Goal: Information Seeking & Learning: Find specific fact

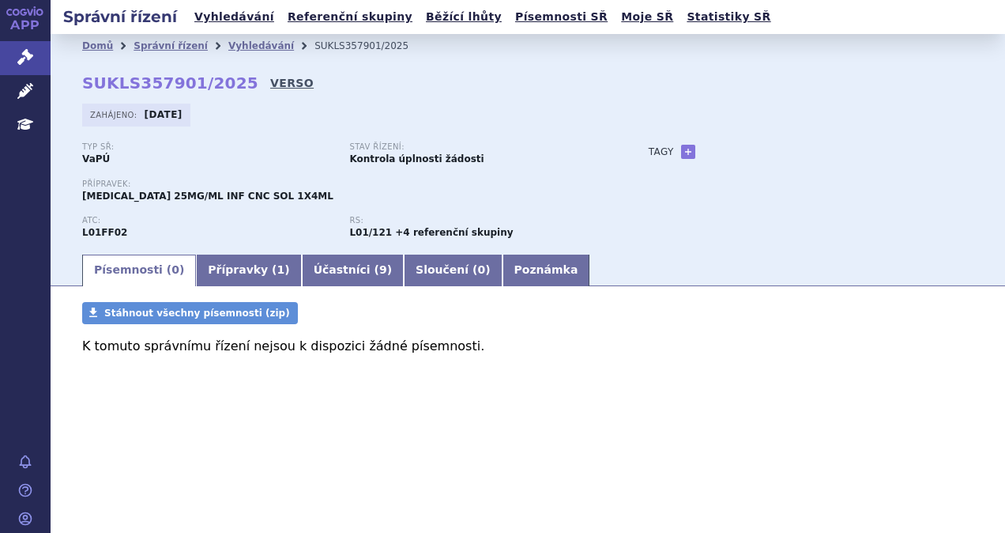
click at [270, 80] on link "VERSO" at bounding box center [291, 83] width 43 height 16
click at [270, 77] on link "VERSO" at bounding box center [291, 83] width 43 height 16
click at [220, 25] on link "Vyhledávání" at bounding box center [234, 16] width 89 height 21
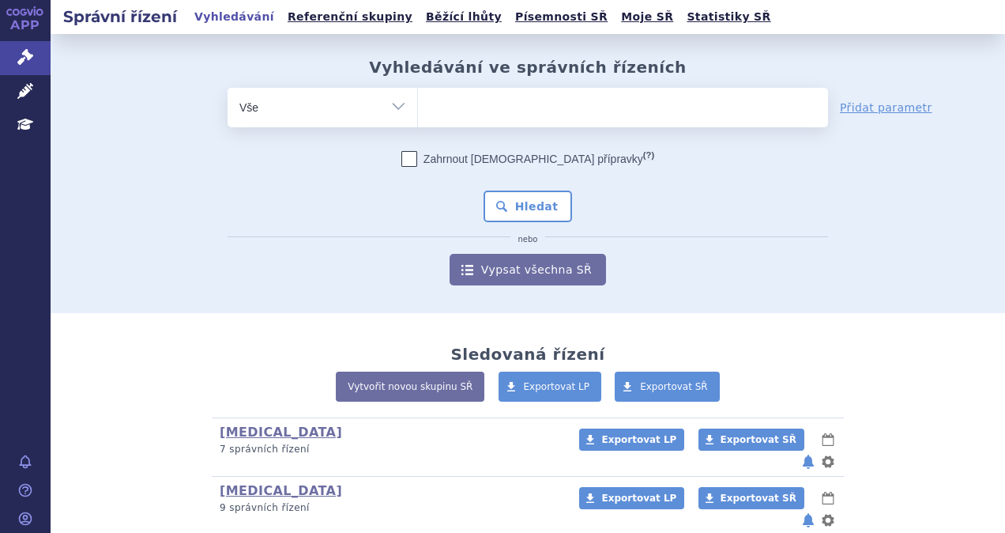
click at [507, 123] on span at bounding box center [623, 108] width 410 height 40
click at [418, 123] on select at bounding box center [417, 107] width 1 height 40
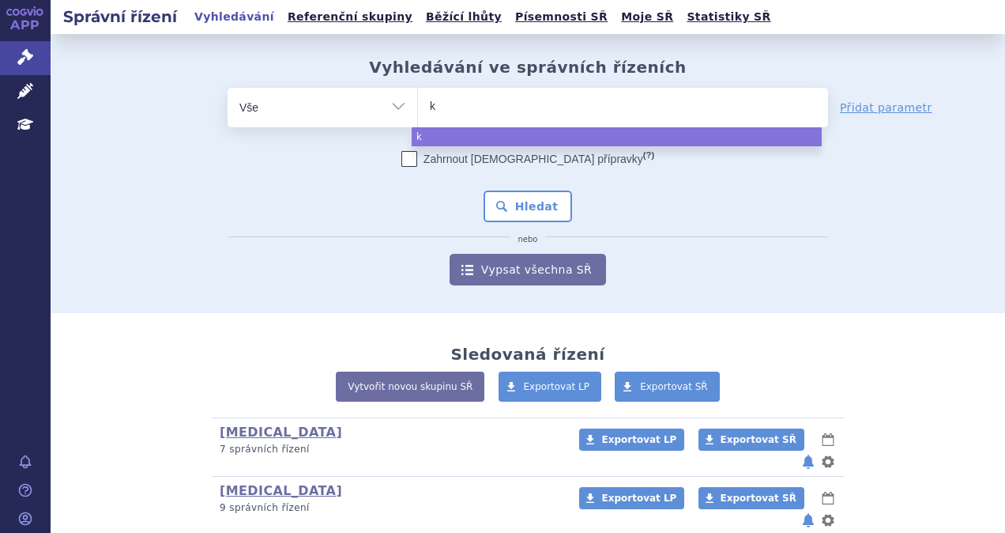
type input "ke"
type input "key"
type input "keyt"
type input "keytr"
type input "keytru"
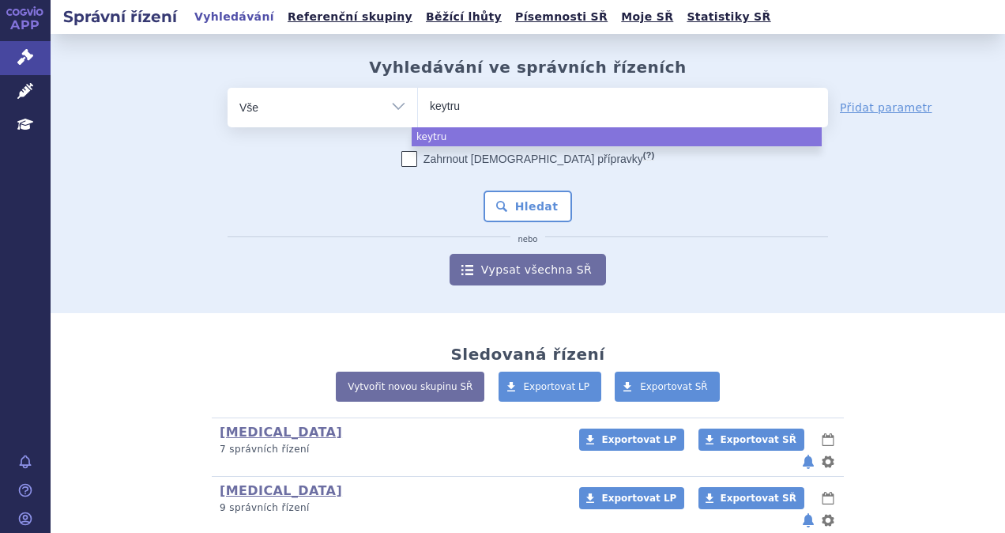
type input "keytrud"
type input "keytruda"
select select "keytruda"
click at [548, 211] on button "Hledat" at bounding box center [528, 206] width 89 height 32
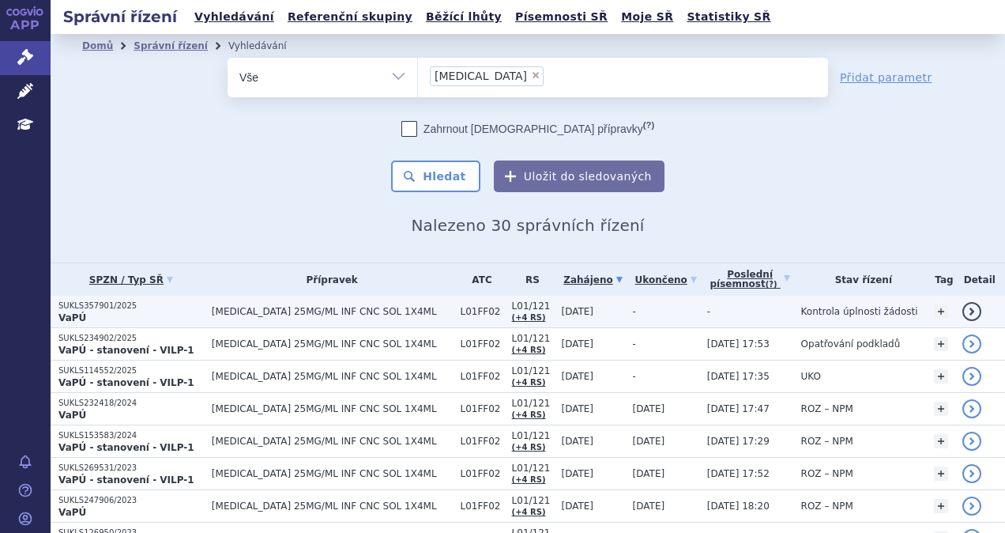
click at [292, 310] on span "[MEDICAL_DATA] 25MG/ML INF CNC SOL 1X4ML" at bounding box center [332, 311] width 241 height 11
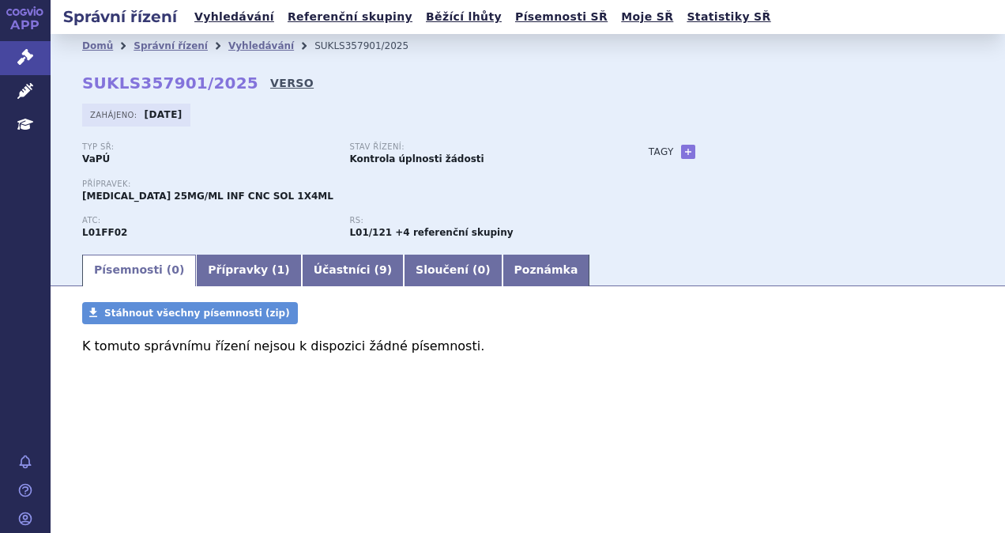
click at [270, 81] on link "VERSO" at bounding box center [291, 83] width 43 height 16
